Goal: Task Accomplishment & Management: Manage account settings

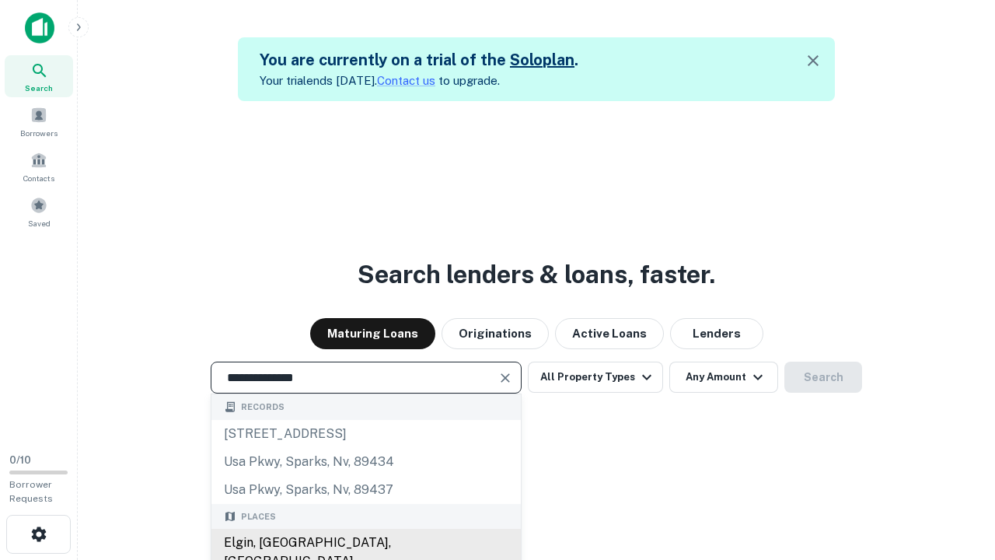
click at [365, 543] on div "Elgin, [GEOGRAPHIC_DATA], [GEOGRAPHIC_DATA]" at bounding box center [365, 552] width 309 height 47
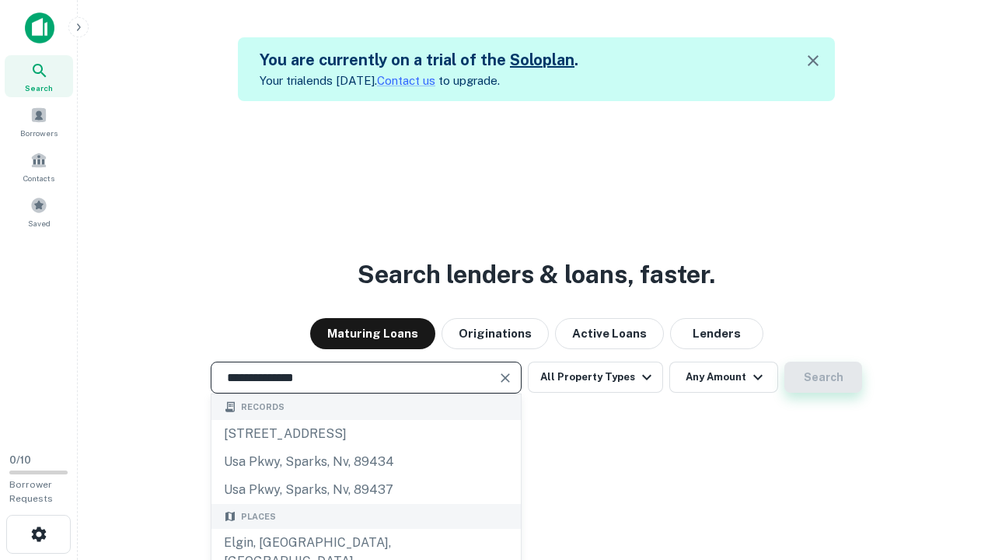
type input "**********"
click at [785, 362] on button "Search" at bounding box center [824, 377] width 78 height 31
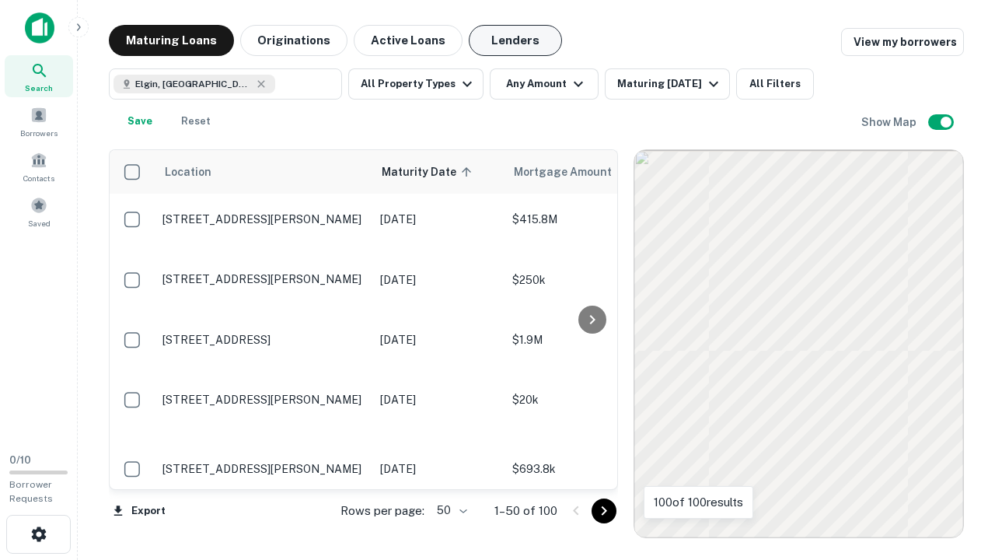
click at [516, 40] on button "Lenders" at bounding box center [515, 40] width 93 height 31
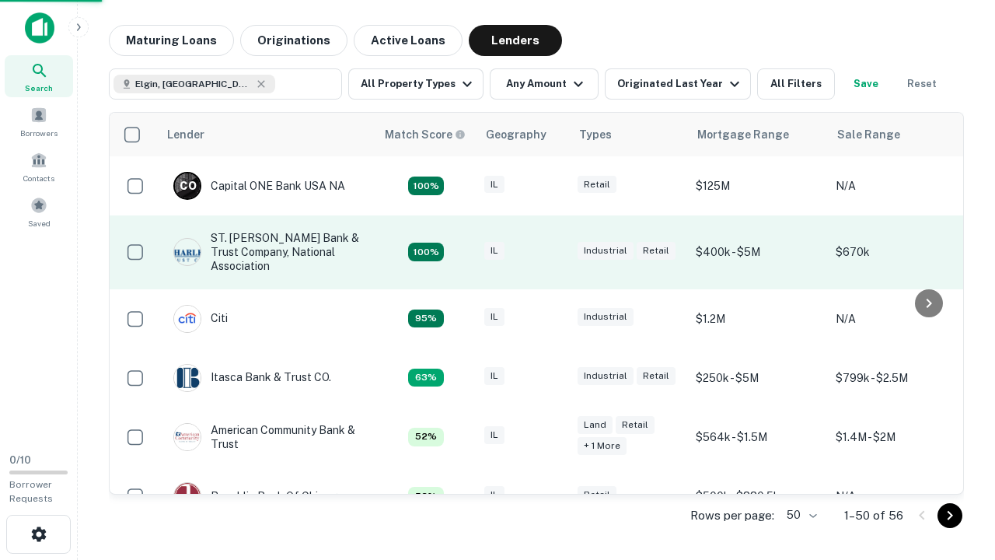
click at [552, 252] on div "IL" at bounding box center [523, 252] width 78 height 21
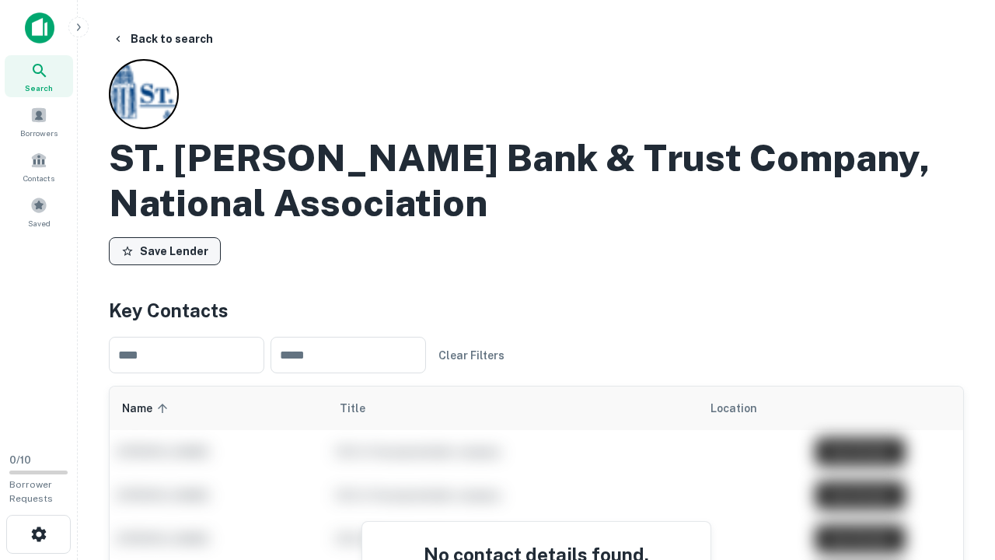
click at [165, 251] on button "Save Lender" at bounding box center [165, 251] width 112 height 28
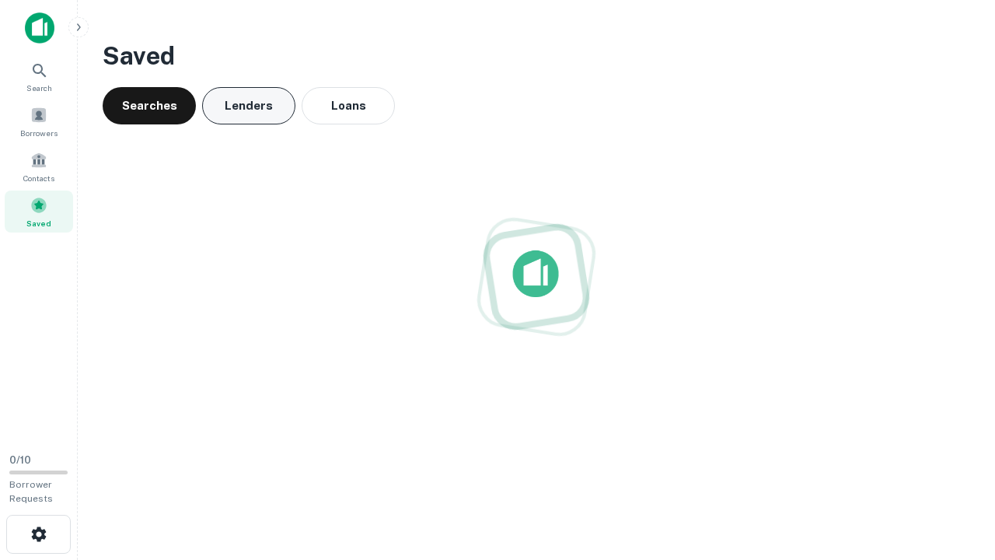
click at [249, 106] on button "Lenders" at bounding box center [248, 105] width 93 height 37
